Goal: Task Accomplishment & Management: Manage account settings

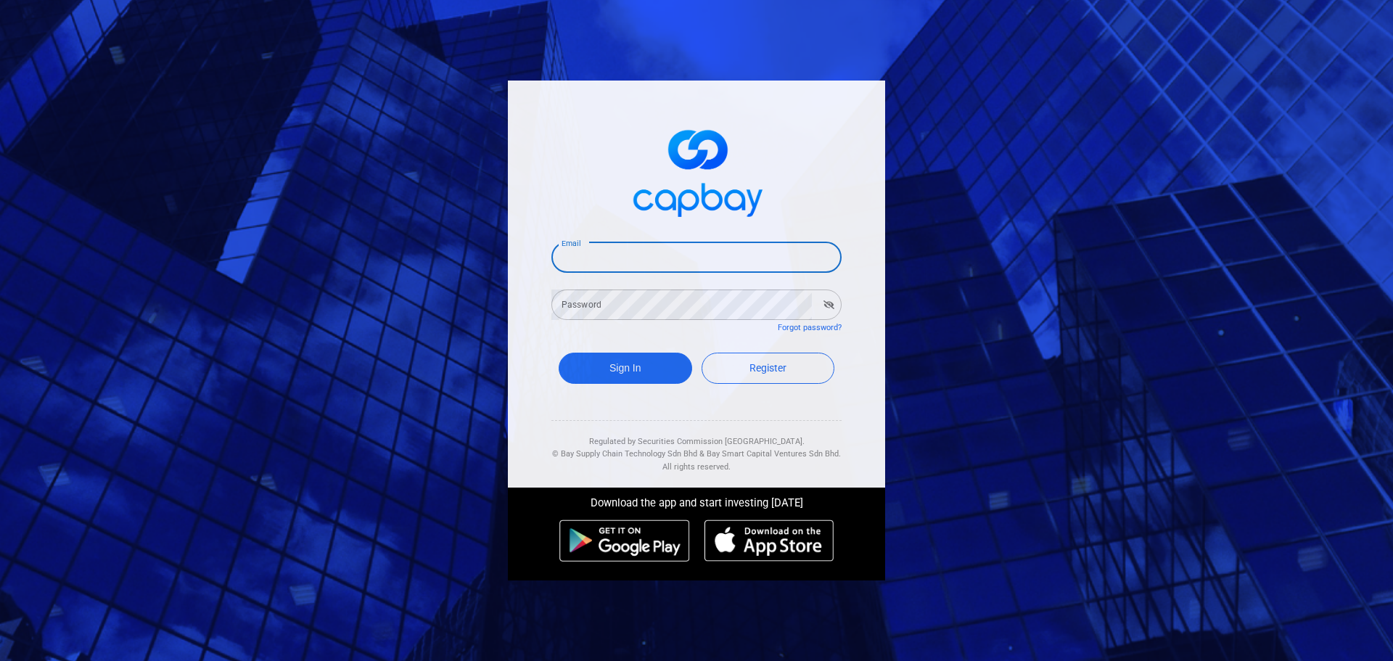
click at [615, 263] on input "Email" at bounding box center [696, 257] width 290 height 30
type input "[EMAIL_ADDRESS][DOMAIN_NAME]"
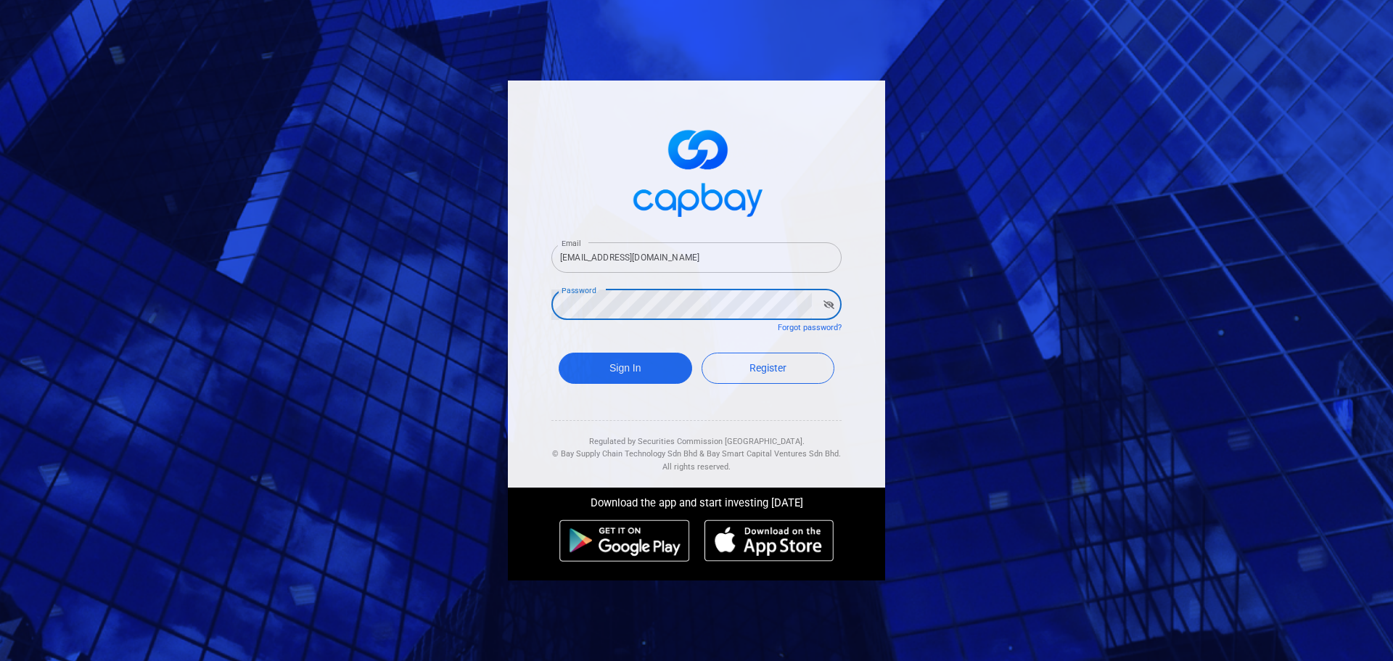
click at [457, 296] on div "Email [EMAIL_ADDRESS][DOMAIN_NAME] Email Password Password Forgot password? Sig…" at bounding box center [696, 330] width 1393 height 661
click at [634, 357] on button "Sign In" at bounding box center [625, 368] width 133 height 31
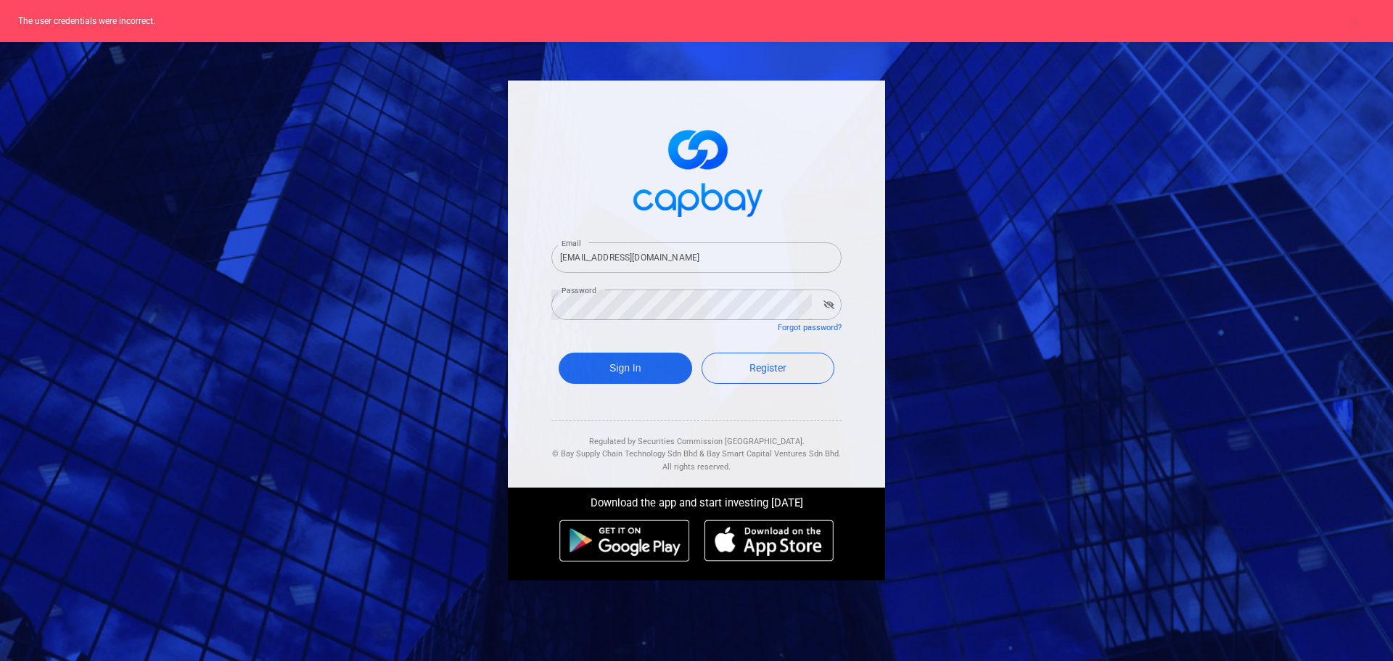
click at [828, 300] on icon "button" at bounding box center [828, 304] width 11 height 9
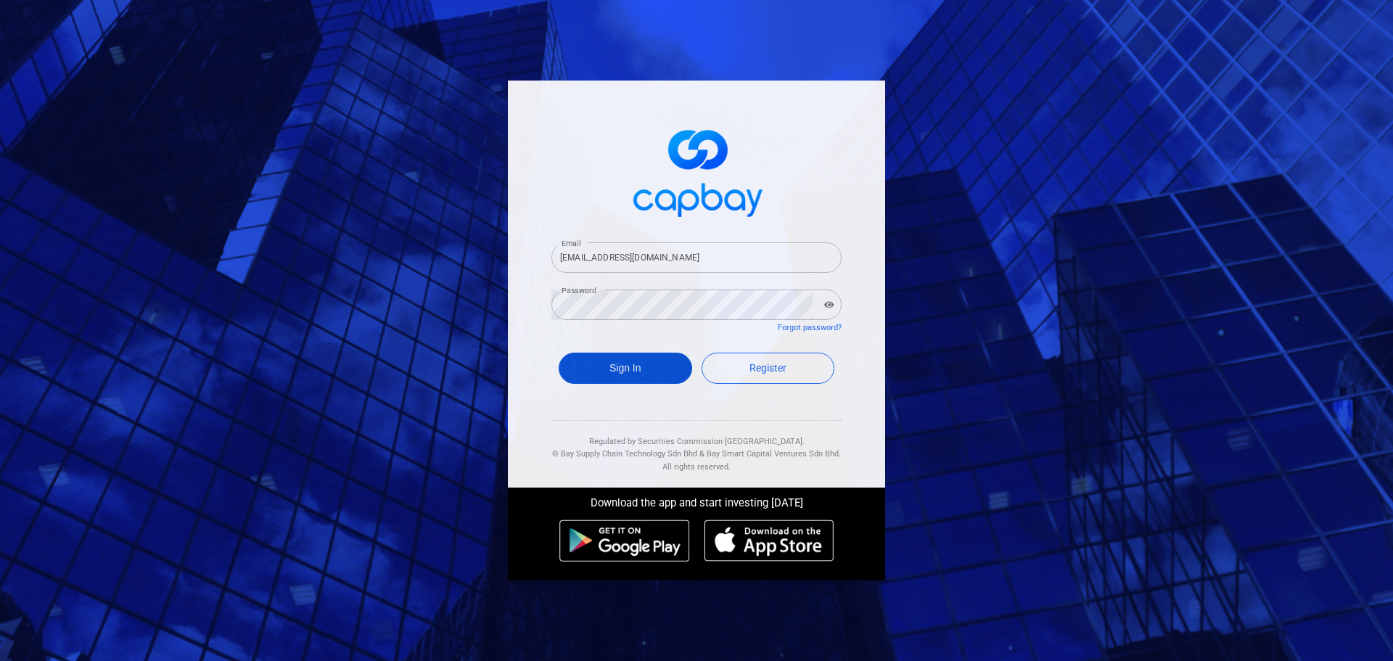
click at [638, 362] on button "Sign In" at bounding box center [625, 368] width 133 height 31
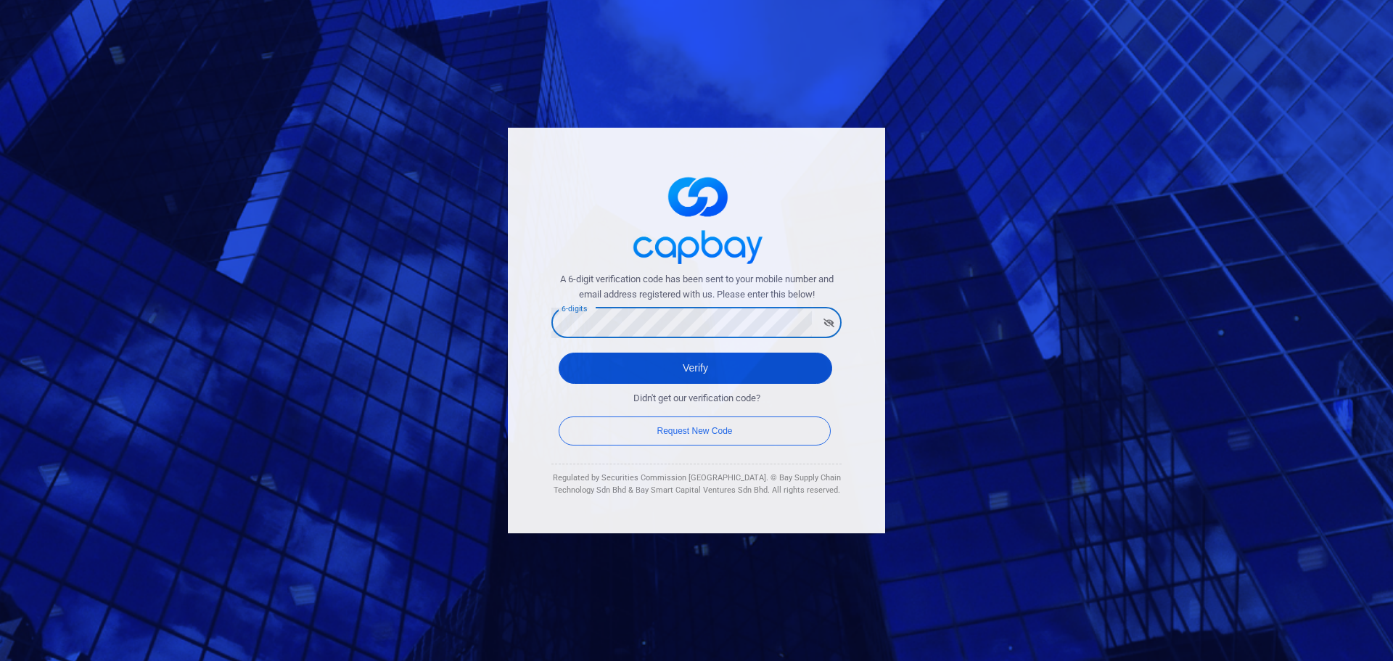
click at [692, 371] on button "Verify" at bounding box center [695, 368] width 273 height 31
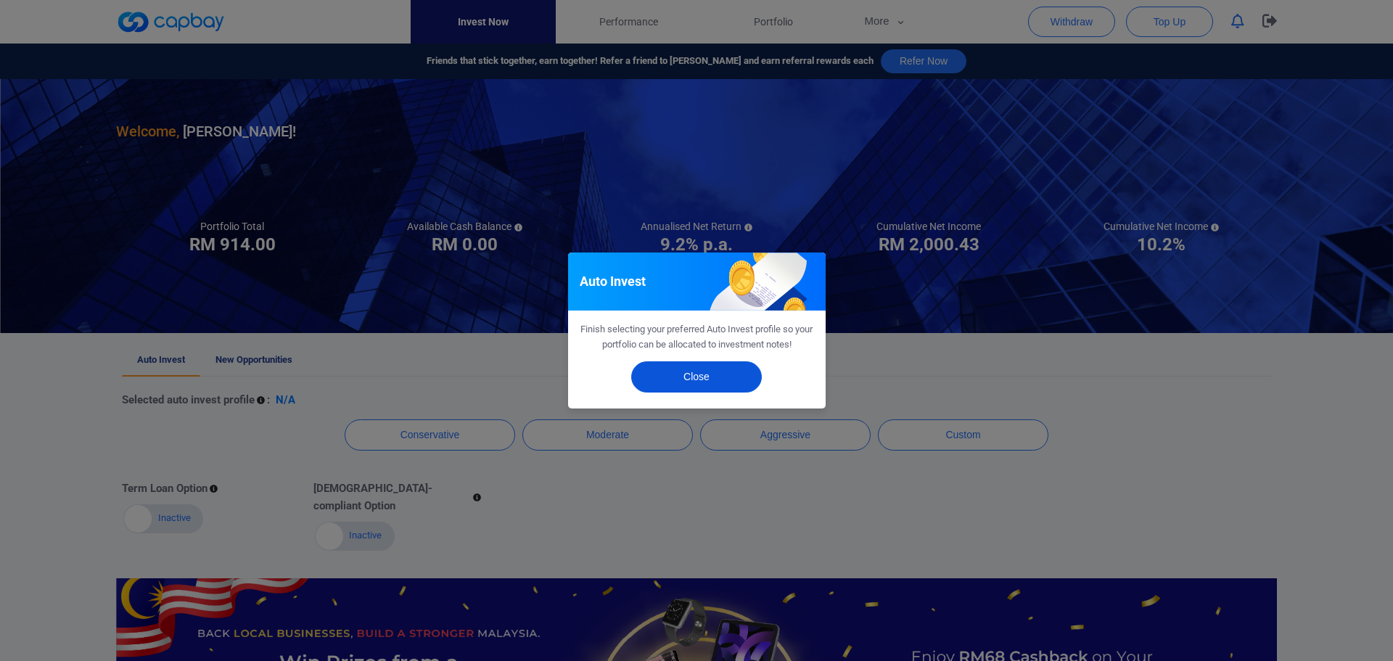
click at [714, 365] on button "Close" at bounding box center [696, 376] width 131 height 31
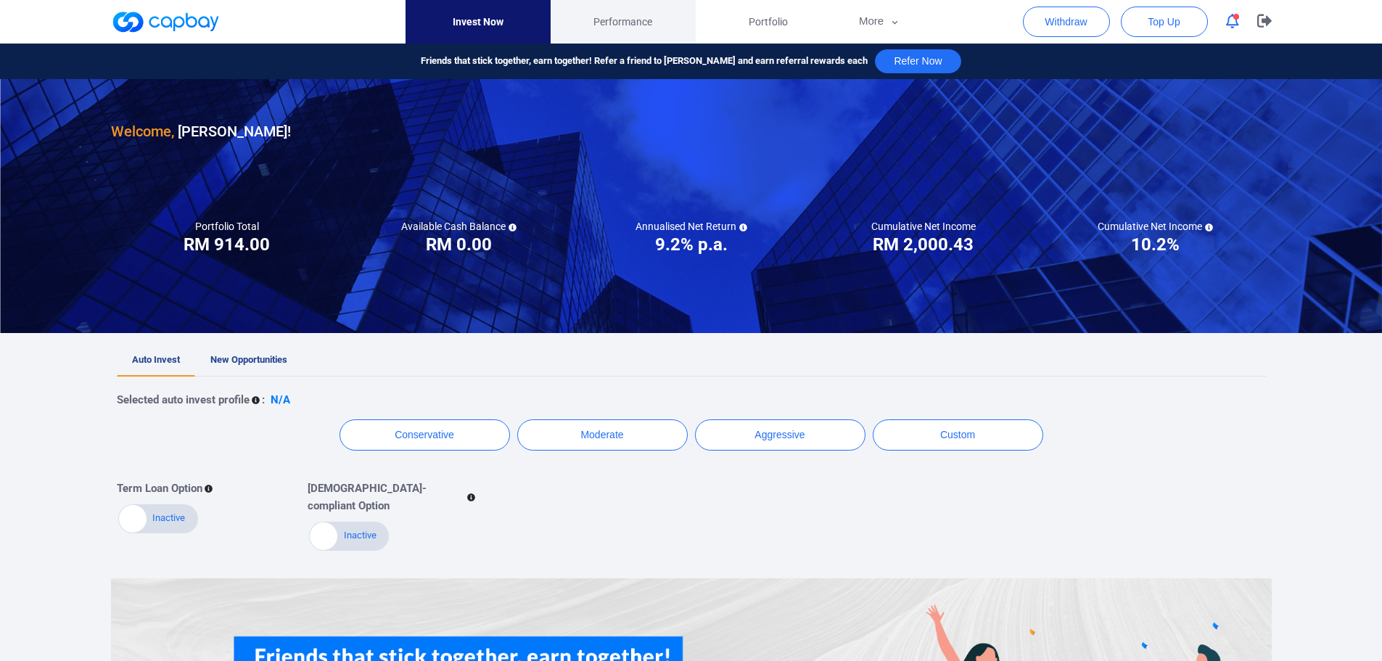
click at [666, 30] on link "Performance" at bounding box center [623, 22] width 145 height 44
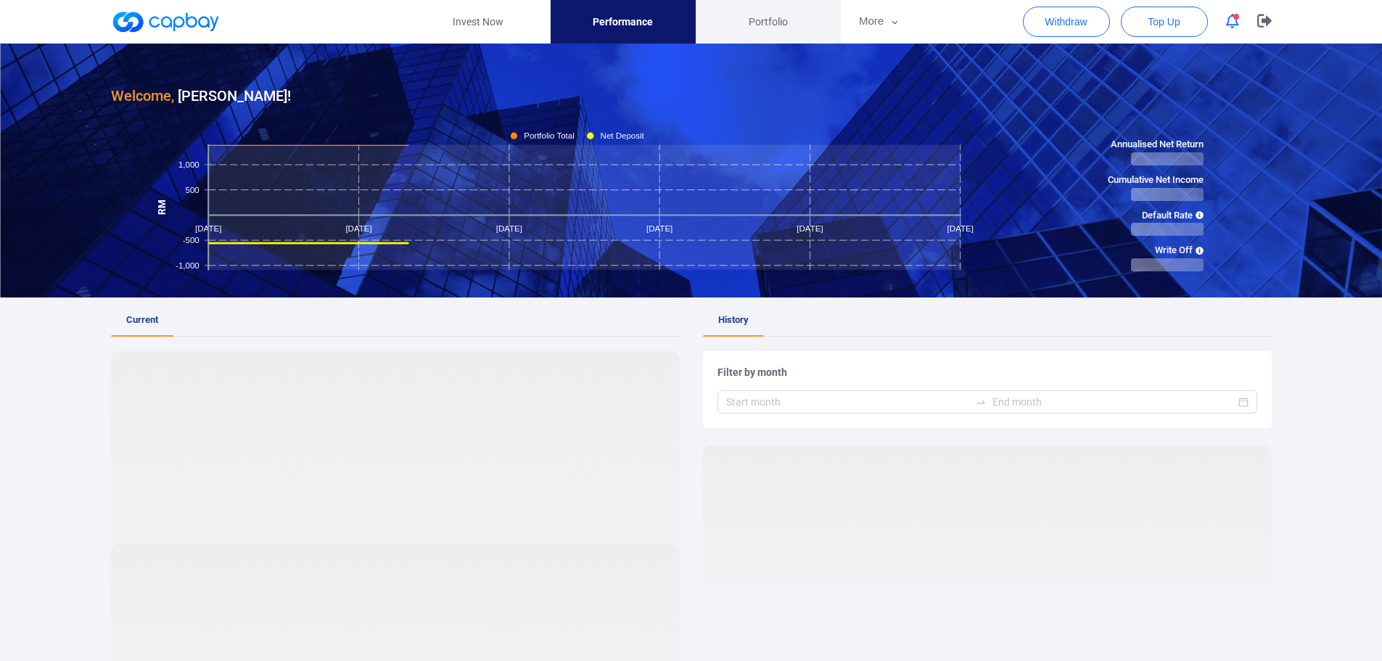
click at [783, 20] on span "Portfolio" at bounding box center [768, 22] width 39 height 16
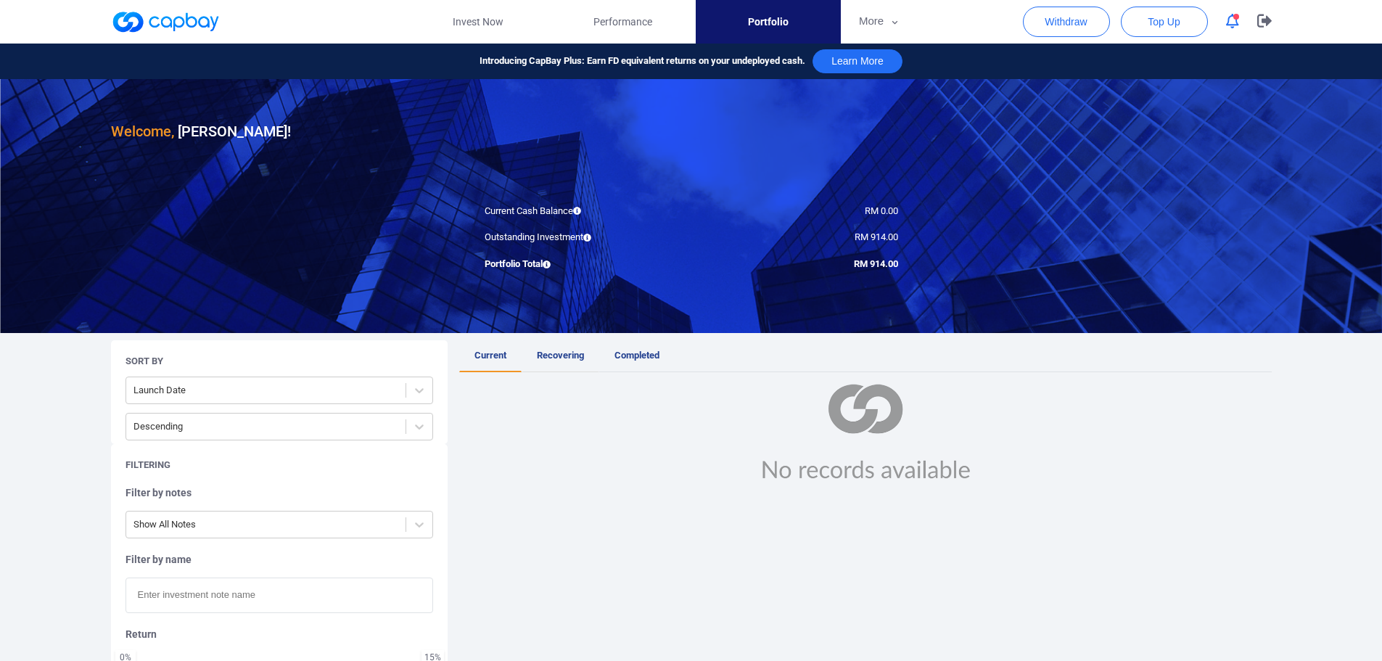
click at [571, 352] on span "Recovering" at bounding box center [560, 355] width 47 height 11
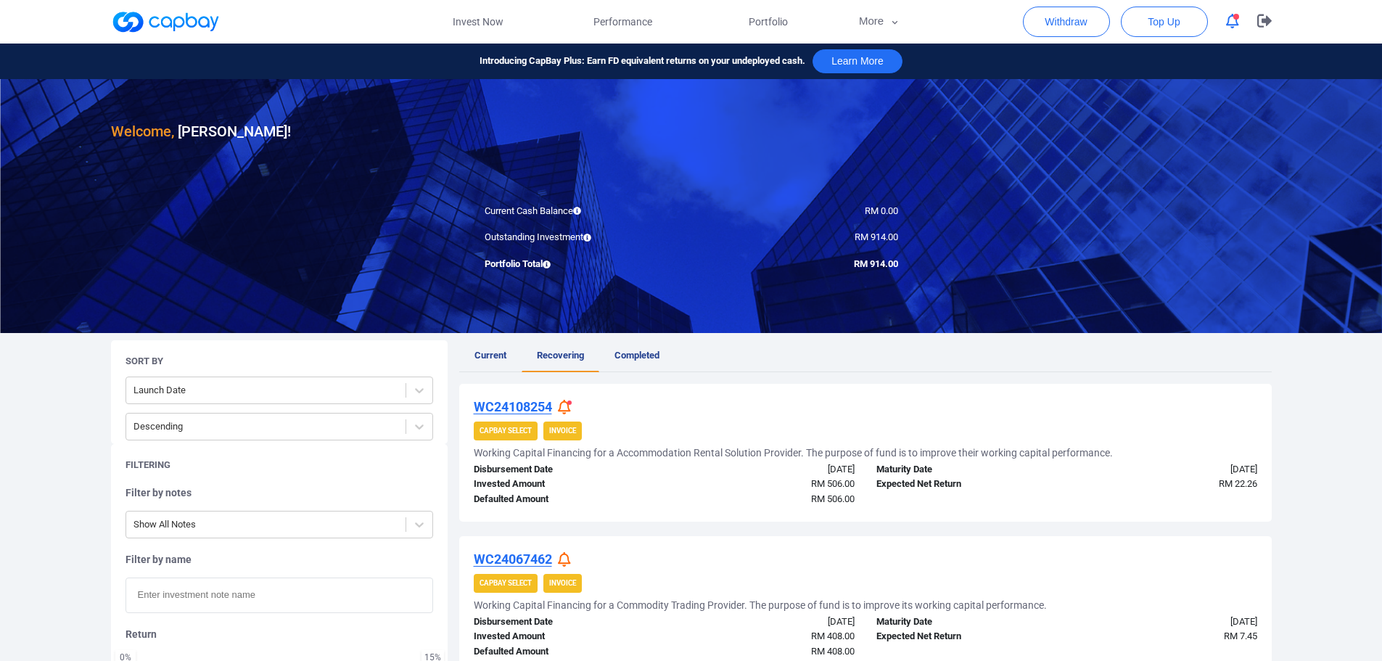
scroll to position [169, 0]
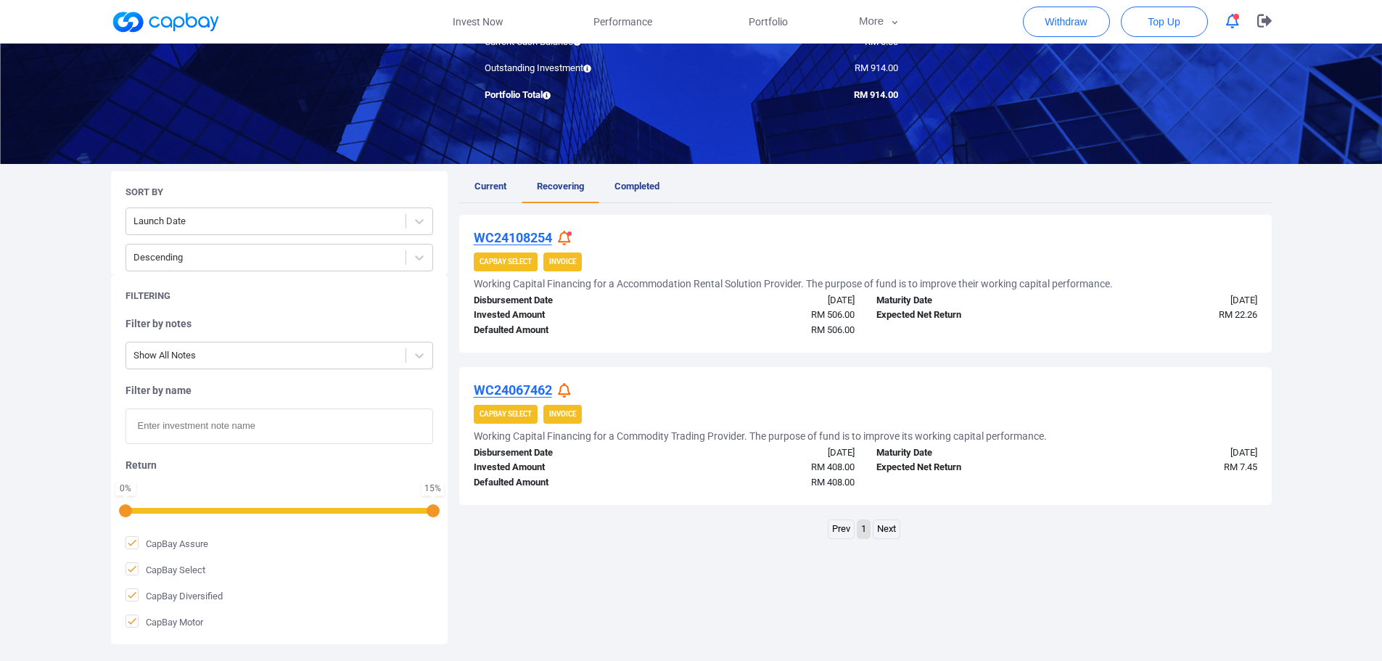
click at [646, 191] on link "Completed" at bounding box center [636, 187] width 75 height 32
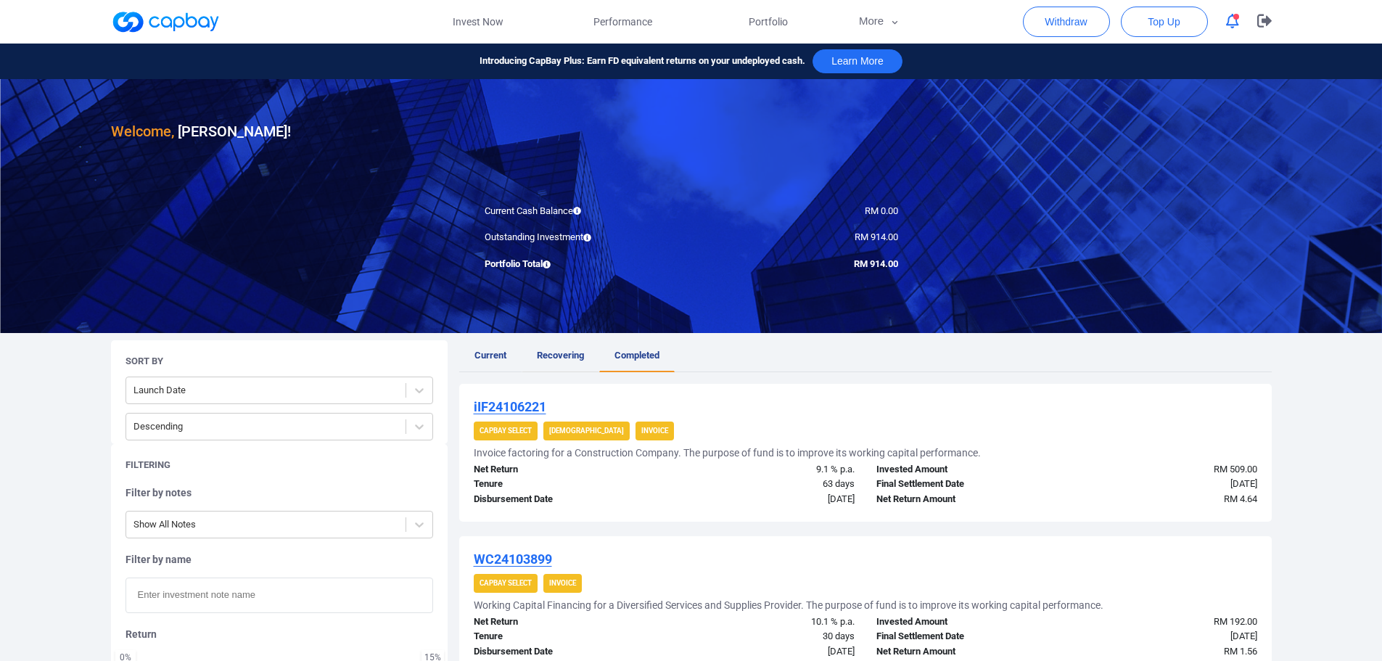
click at [576, 354] on span "Recovering" at bounding box center [560, 355] width 47 height 11
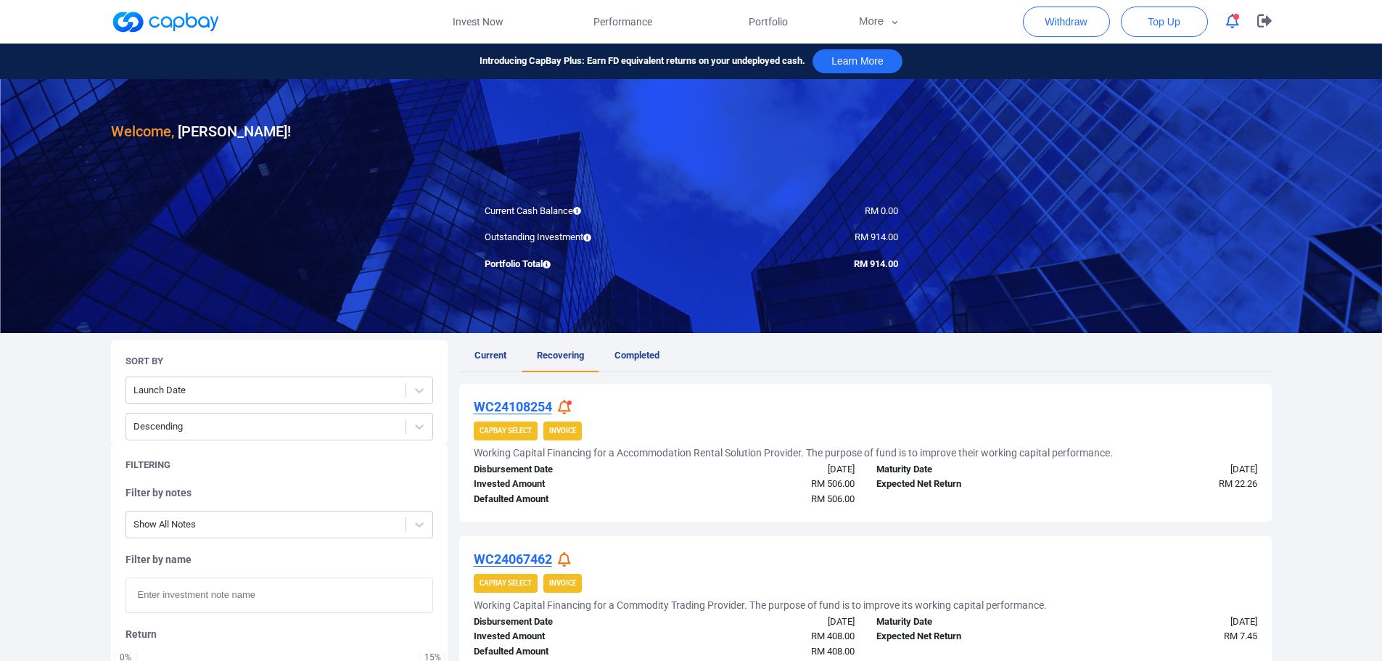
click at [567, 403] on icon at bounding box center [564, 407] width 13 height 15
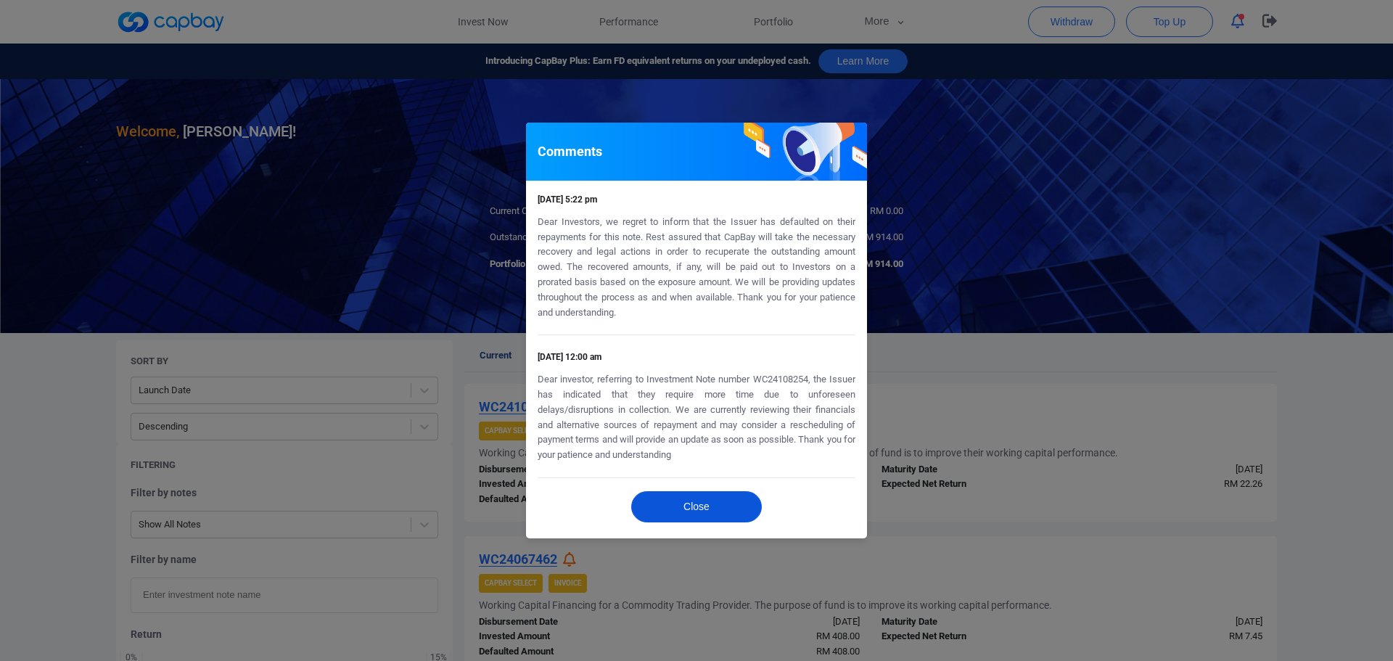
click at [751, 490] on div "Close" at bounding box center [696, 510] width 341 height 56
click at [721, 498] on button "Close" at bounding box center [696, 506] width 131 height 31
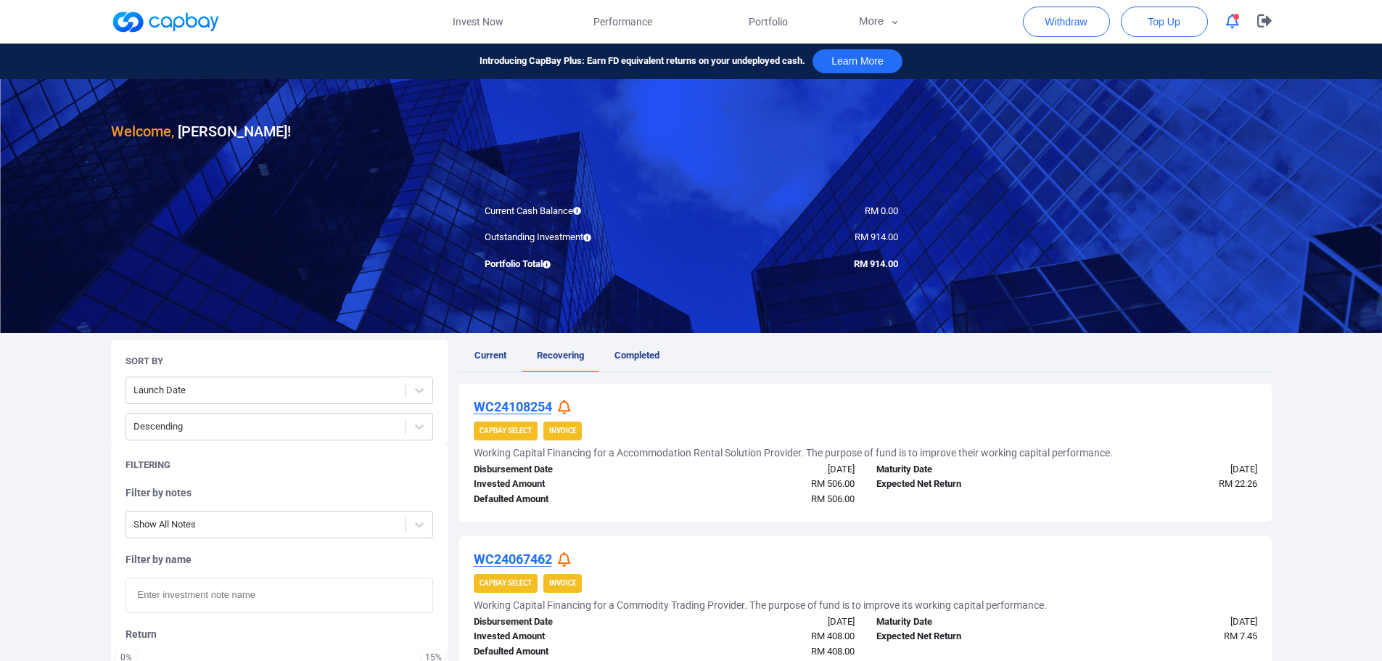
scroll to position [170, 0]
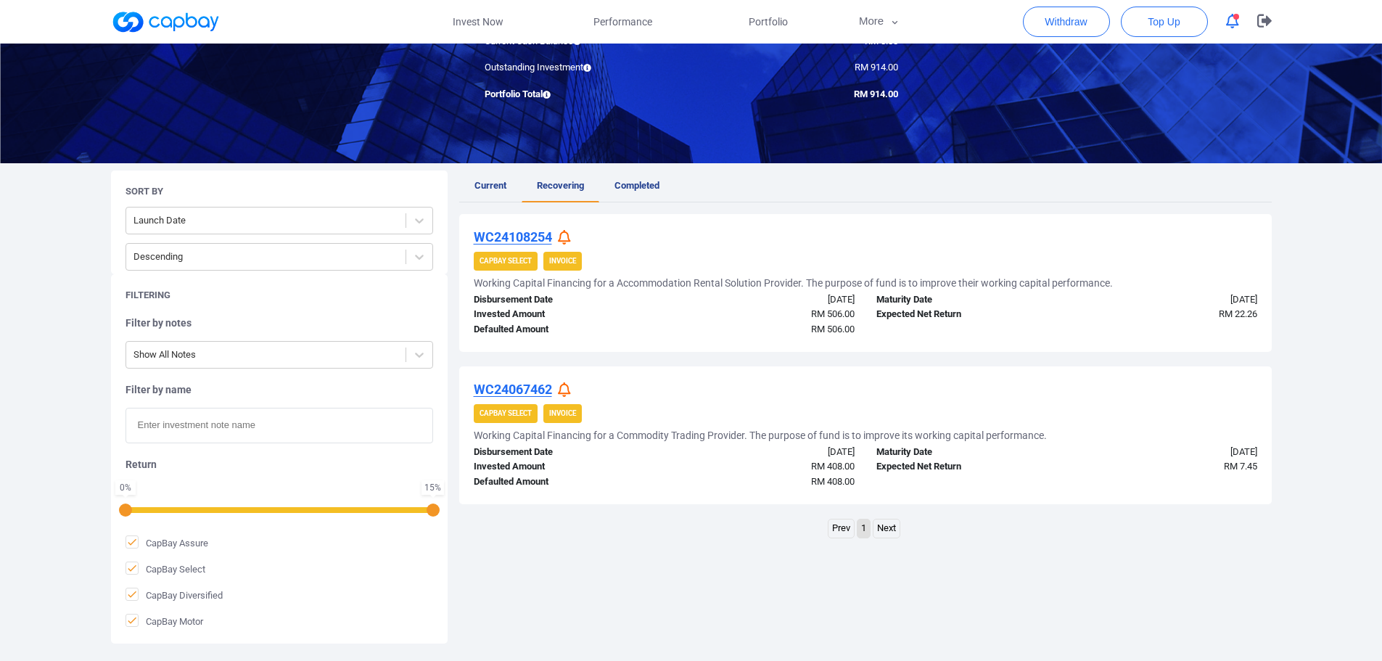
click at [563, 394] on icon at bounding box center [564, 389] width 13 height 15
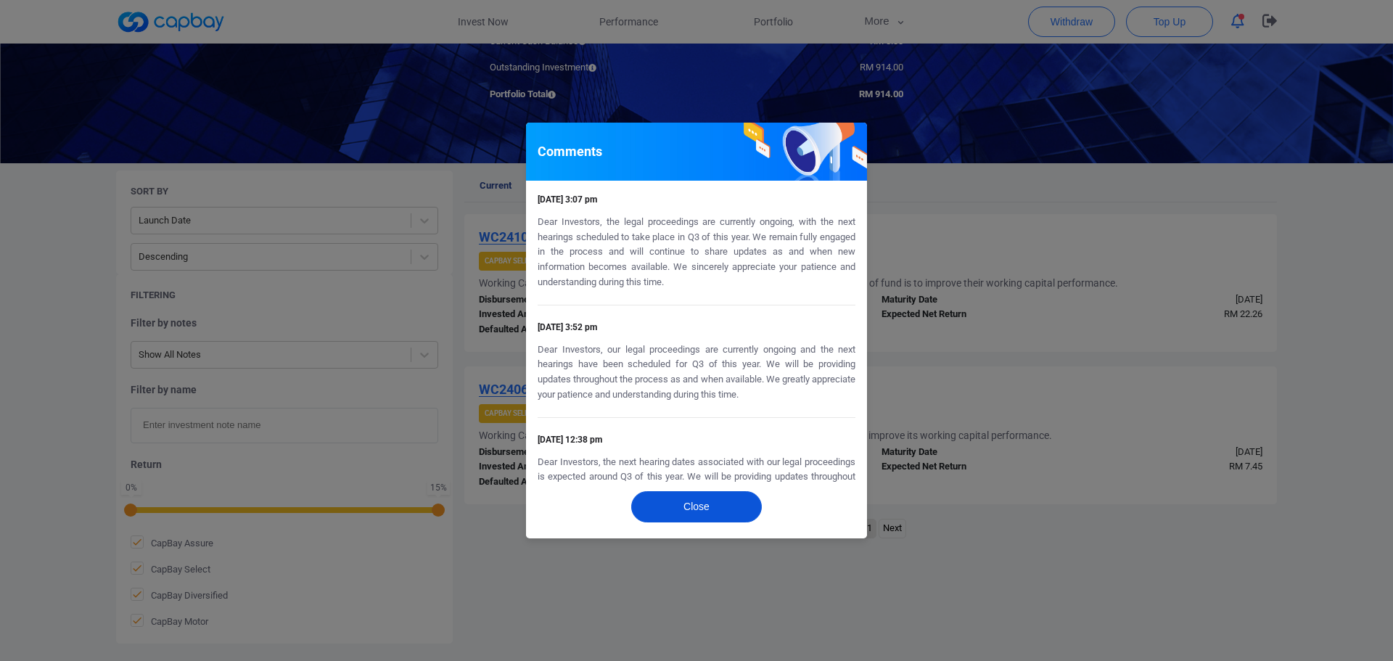
click at [722, 518] on button "Close" at bounding box center [696, 506] width 131 height 31
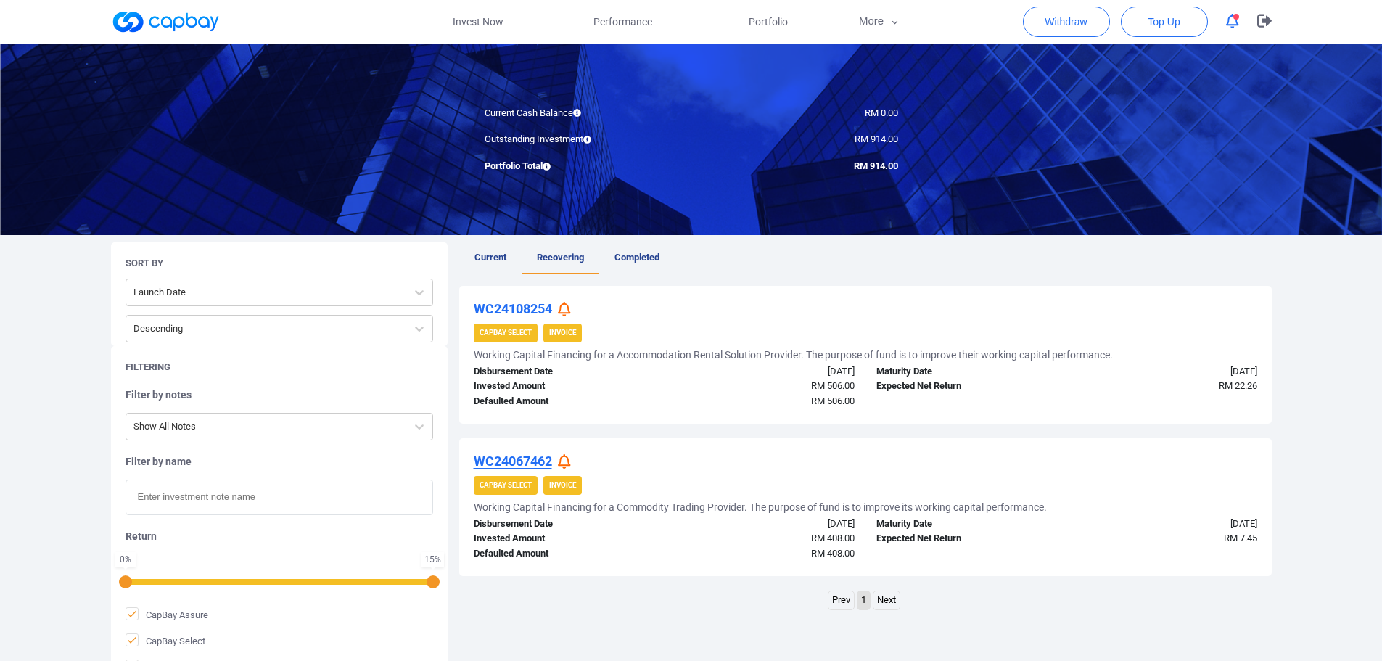
scroll to position [0, 0]
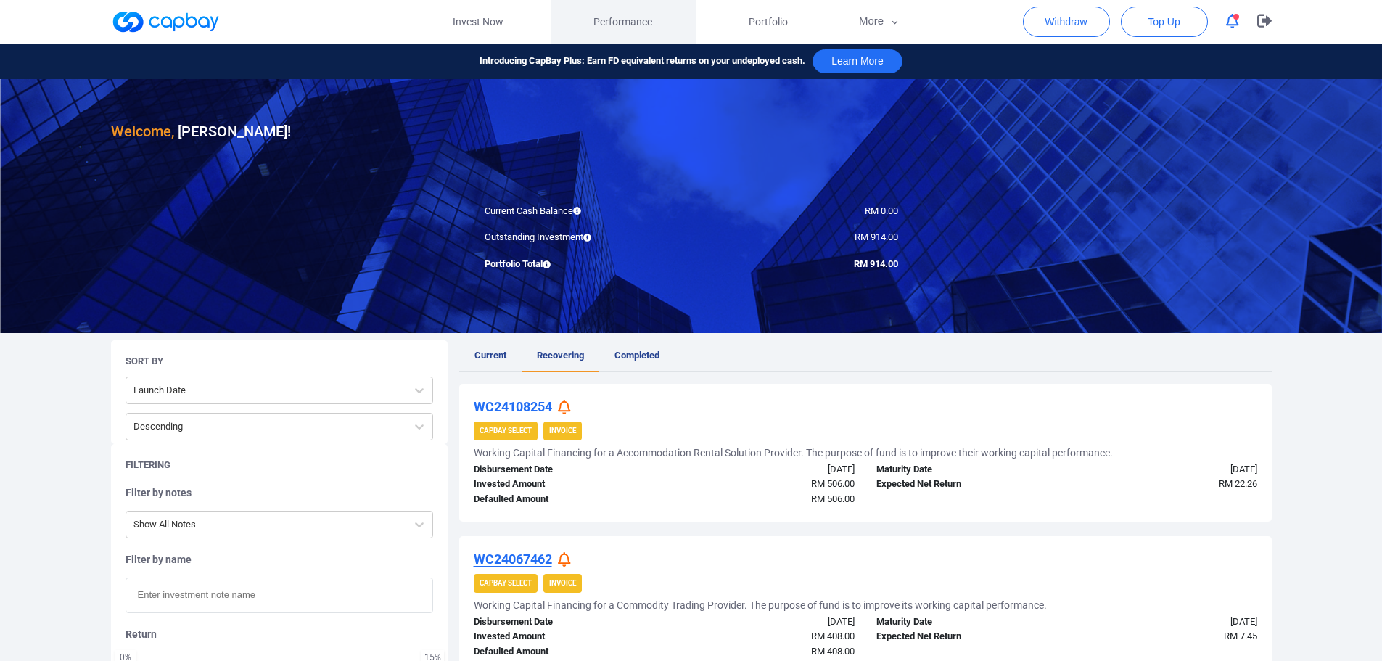
click at [613, 22] on span "Performance" at bounding box center [622, 22] width 59 height 16
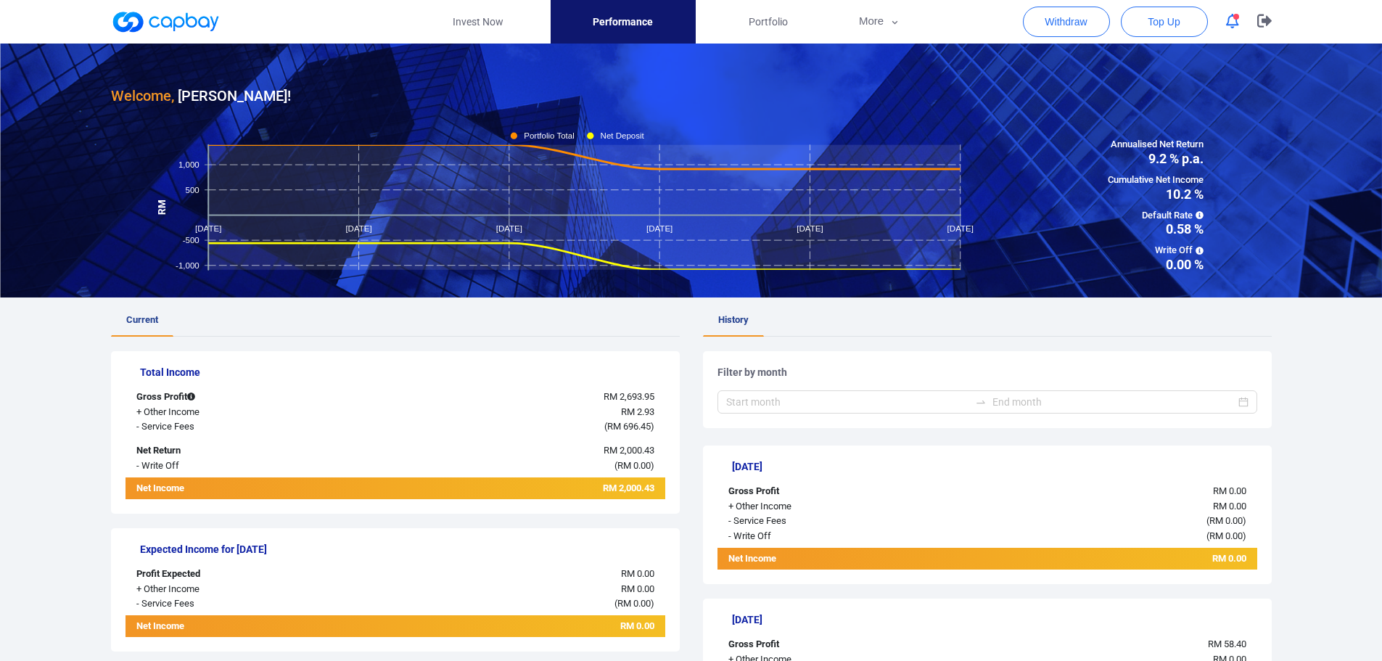
click at [1230, 21] on icon "button" at bounding box center [1232, 21] width 13 height 15
click at [854, 25] on button "More" at bounding box center [880, 22] width 78 height 44
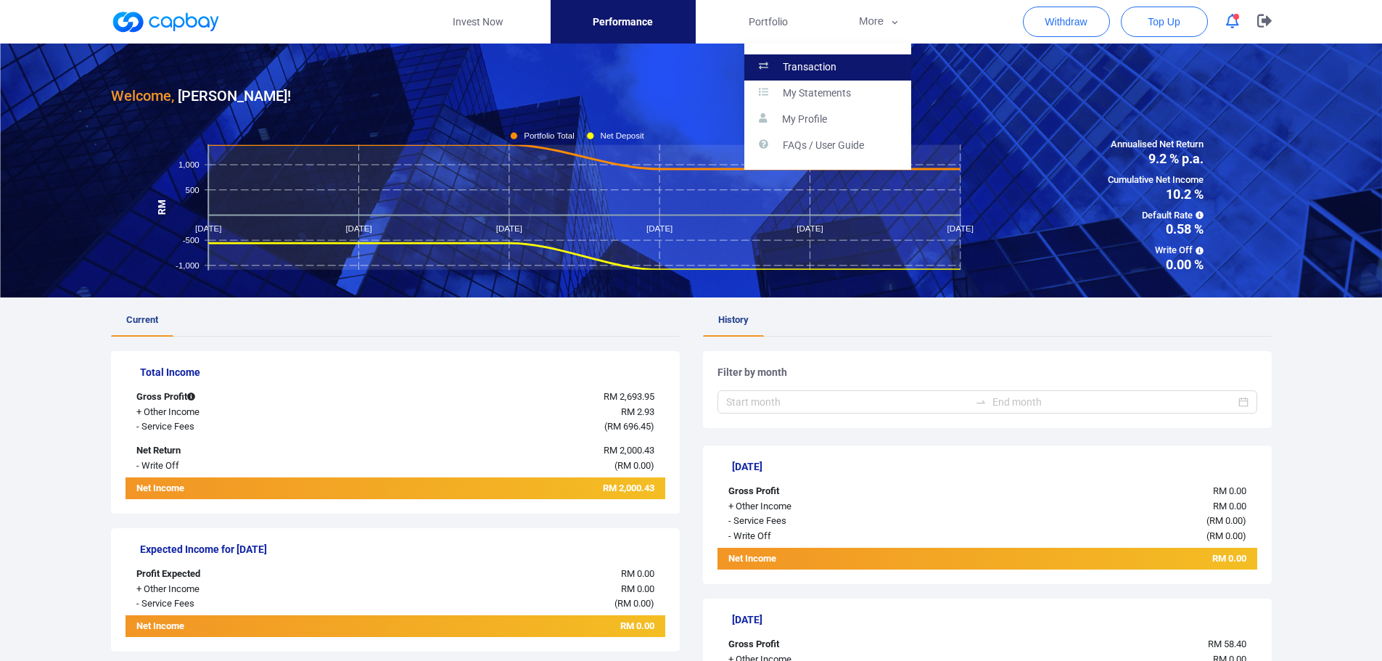
click at [792, 75] on link "Transaction" at bounding box center [827, 67] width 167 height 26
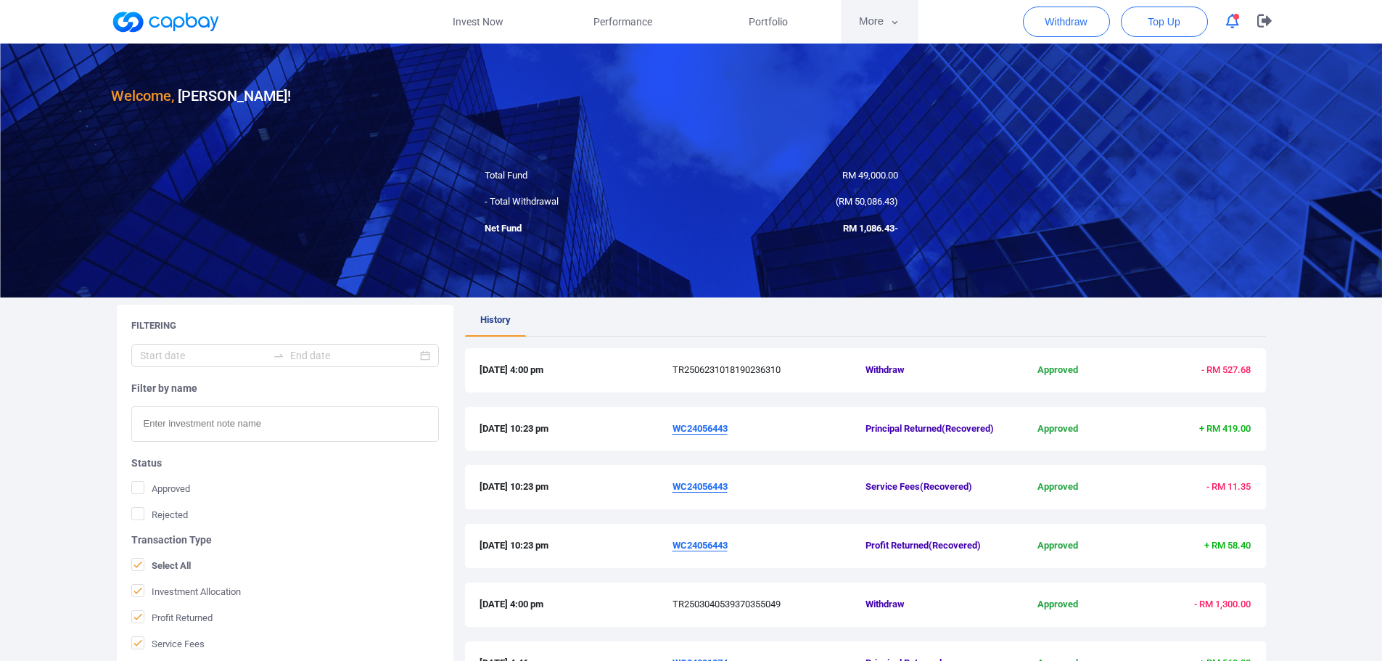
click at [870, 20] on button "More" at bounding box center [880, 22] width 78 height 44
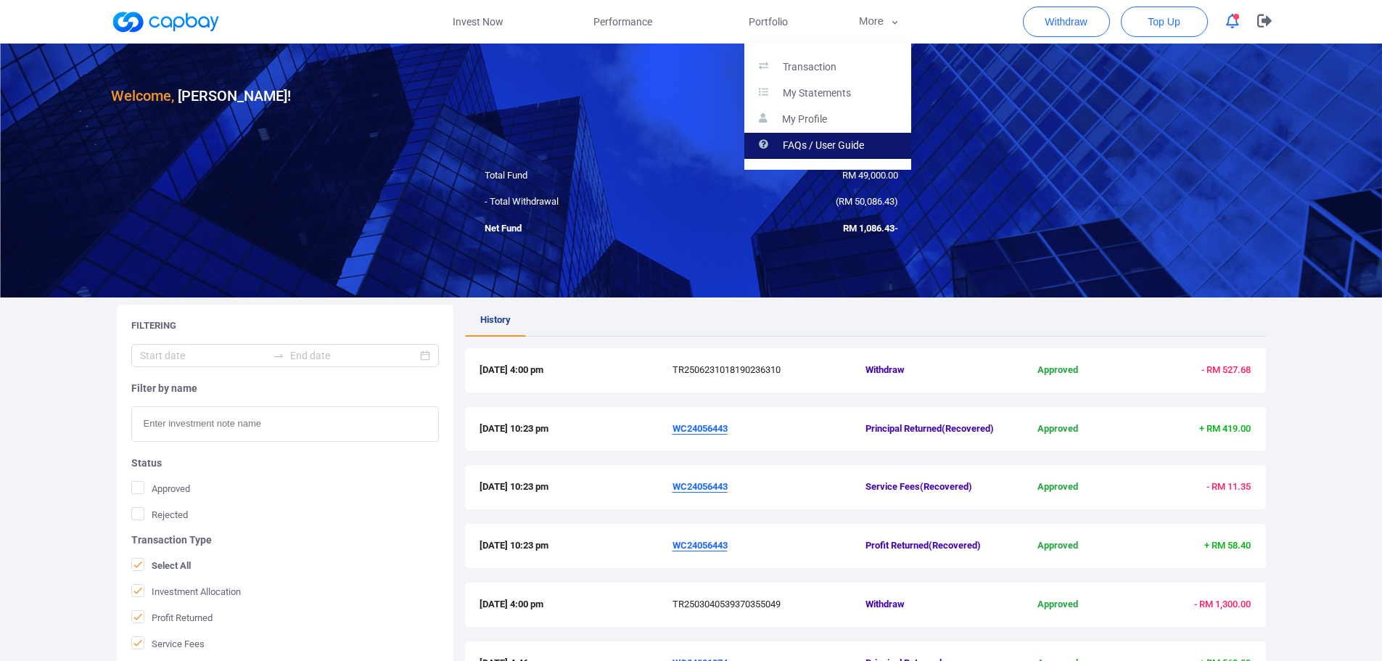
click at [801, 147] on p "FAQs / User Guide" at bounding box center [823, 145] width 81 height 13
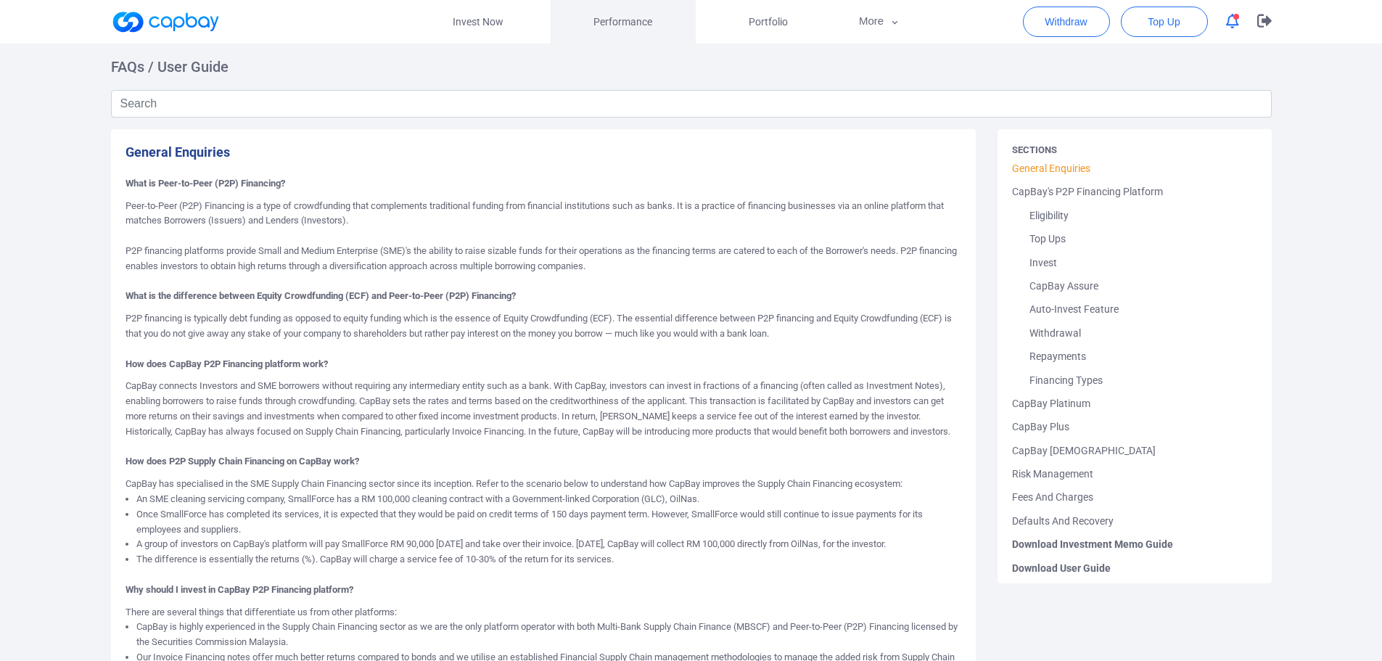
click at [625, 28] on span "Performance" at bounding box center [622, 22] width 59 height 16
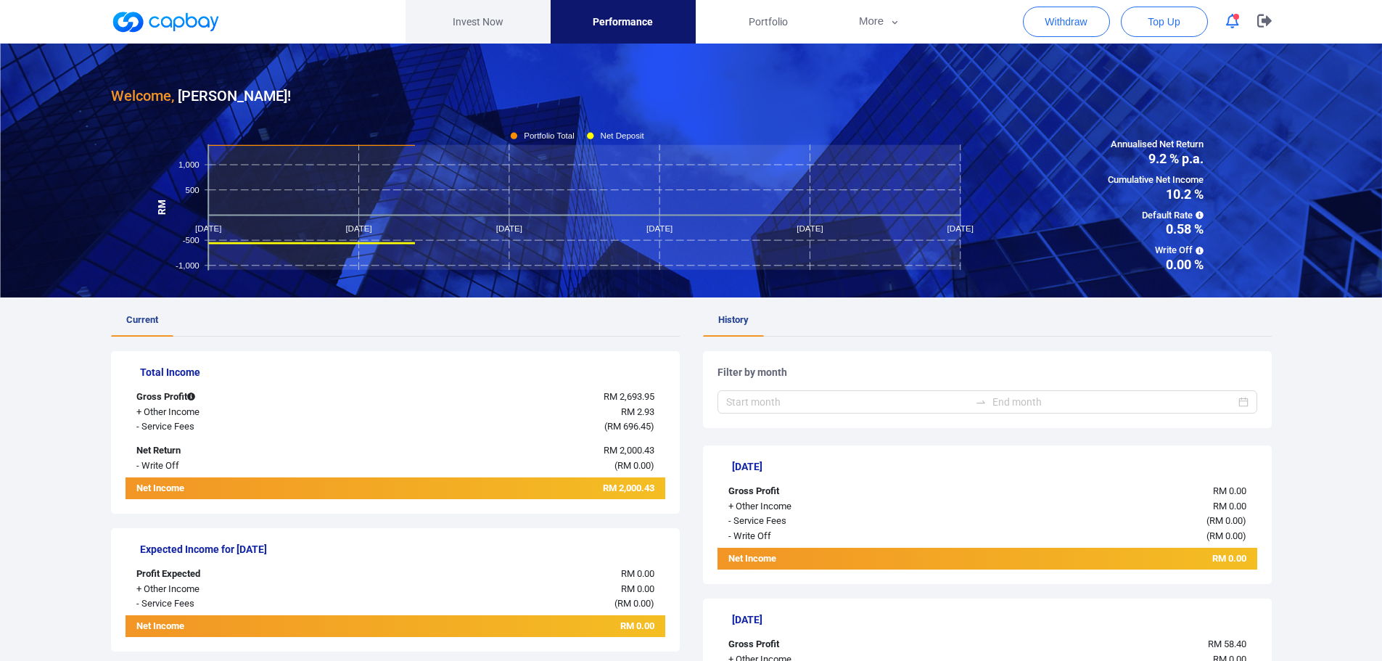
click at [474, 20] on link "Invest Now" at bounding box center [477, 22] width 145 height 44
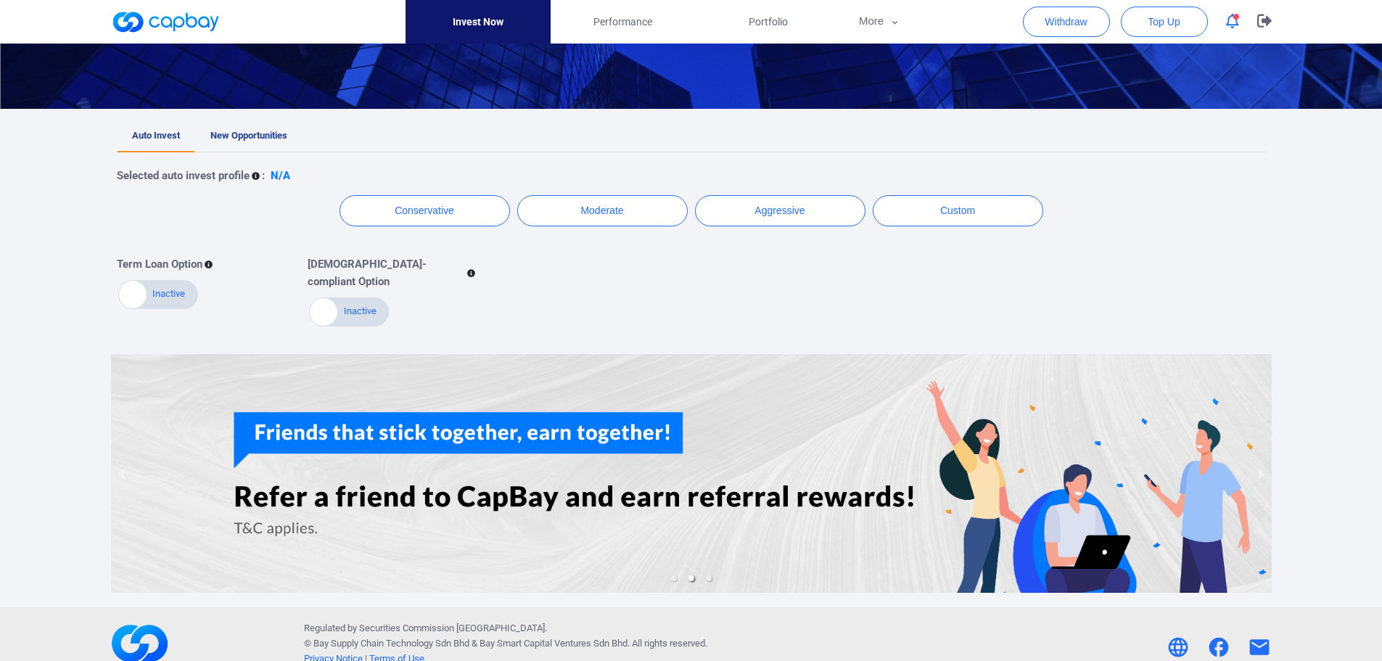
scroll to position [226, 0]
